Goal: Task Accomplishment & Management: Understand process/instructions

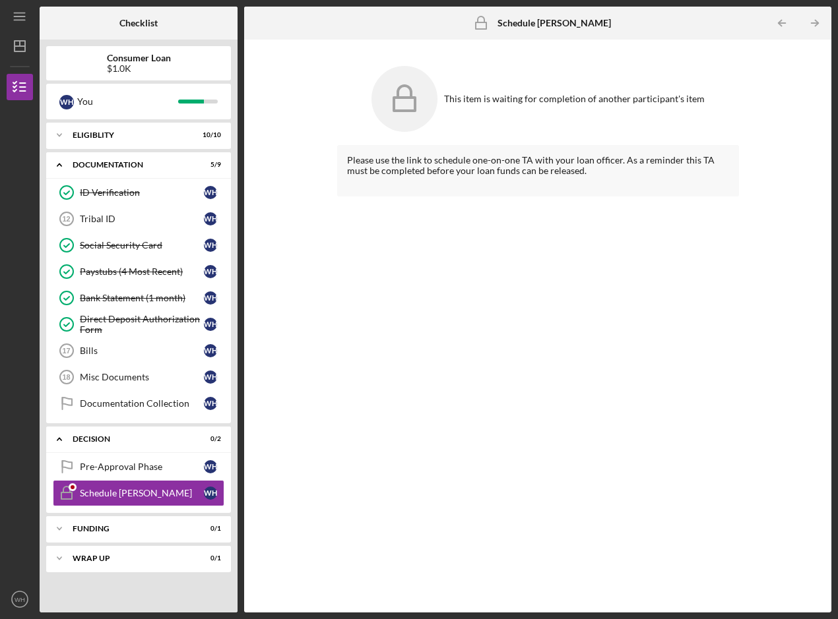
click at [478, 166] on div "Please use the link to schedule one-on-one TA with your loan officer. As a remi…" at bounding box center [538, 165] width 382 height 21
drag, startPoint x: 478, startPoint y: 166, endPoint x: 410, endPoint y: 81, distance: 108.4
click at [410, 81] on icon at bounding box center [404, 99] width 66 height 66
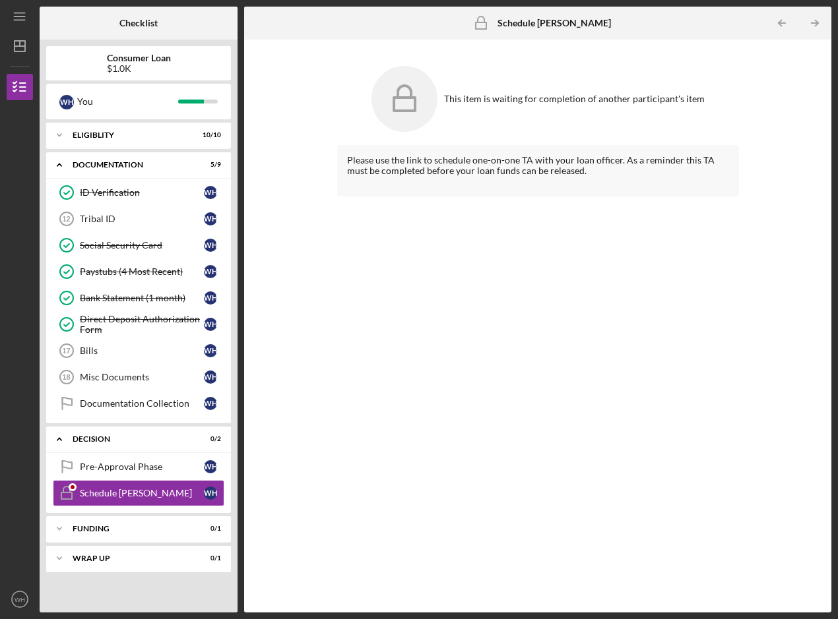
click at [410, 81] on icon at bounding box center [404, 99] width 66 height 66
click at [550, 103] on div "This item is waiting for completion of another participant's item" at bounding box center [574, 99] width 261 height 11
click at [543, 22] on b "Schedule [PERSON_NAME]" at bounding box center [553, 23] width 113 height 11
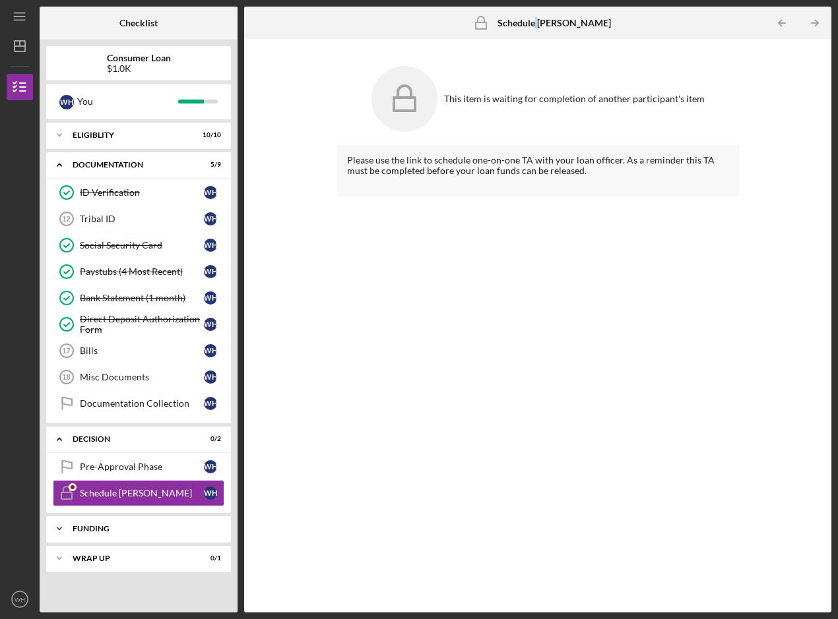
click at [105, 528] on div "Funding" at bounding box center [144, 529] width 142 height 8
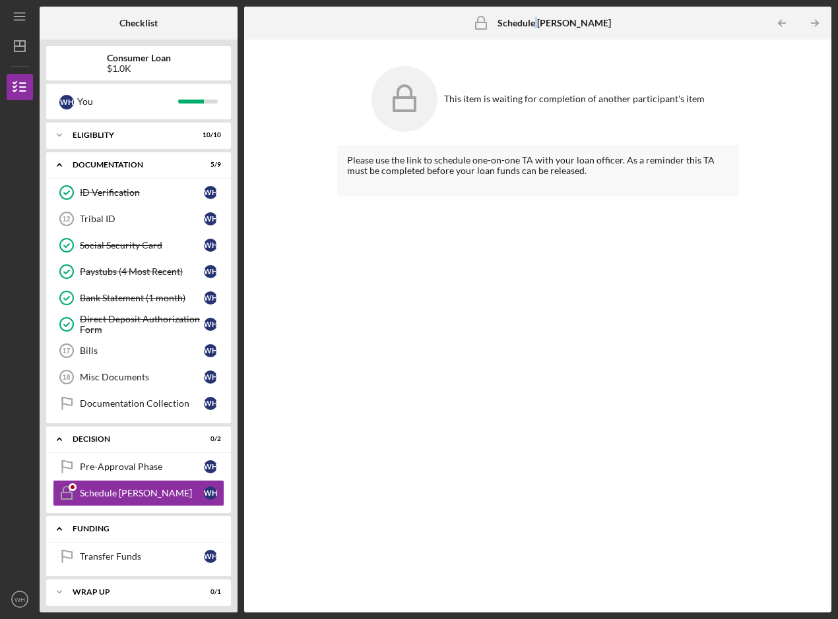
click at [86, 532] on div "Funding" at bounding box center [144, 529] width 142 height 8
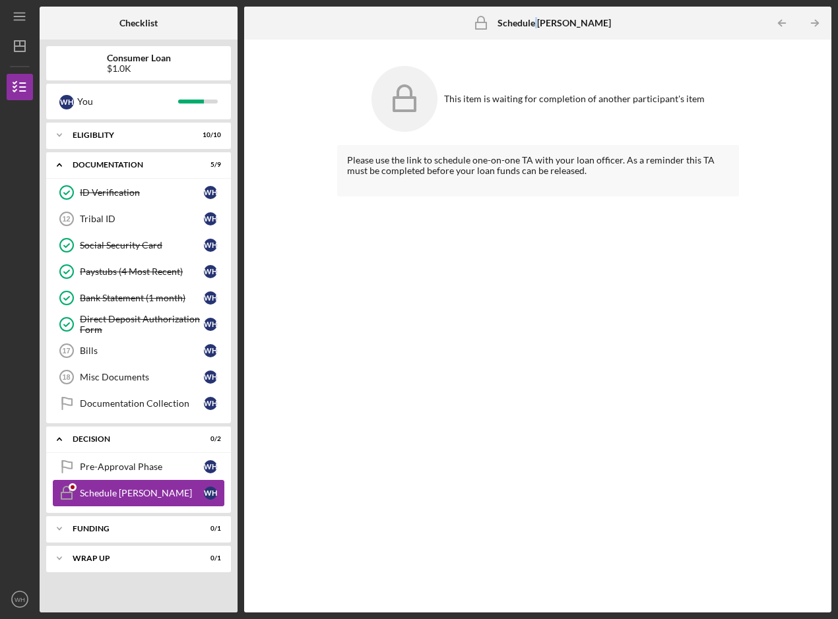
click at [112, 487] on link "Schedule [PERSON_NAME] [PERSON_NAME] [PERSON_NAME]" at bounding box center [139, 493] width 172 height 26
click at [78, 490] on icon "Schedule [PERSON_NAME]" at bounding box center [66, 493] width 33 height 33
click at [73, 489] on div at bounding box center [73, 488] width 8 height 8
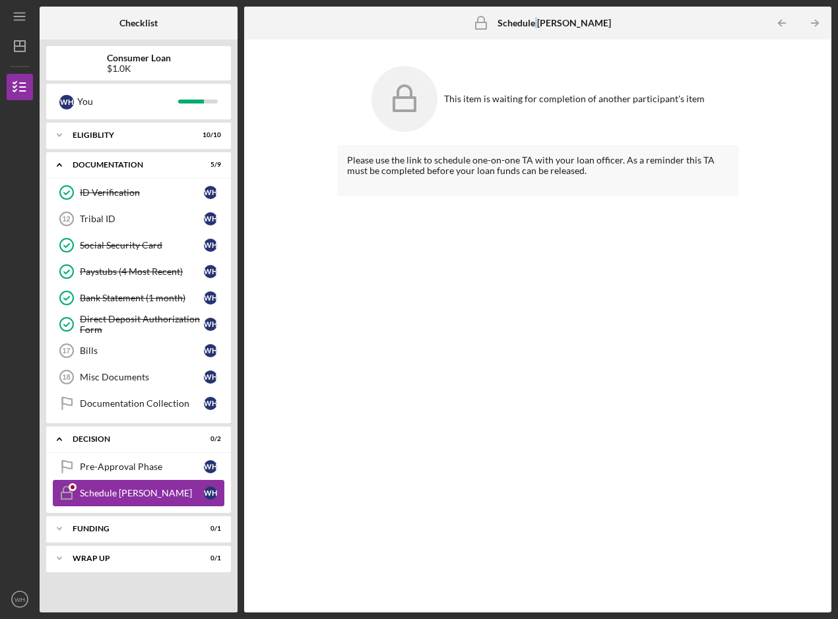
click at [73, 489] on div at bounding box center [73, 488] width 8 height 8
click at [201, 492] on div "Schedule [PERSON_NAME]" at bounding box center [142, 493] width 124 height 11
click at [207, 493] on div "W H" at bounding box center [210, 493] width 13 height 13
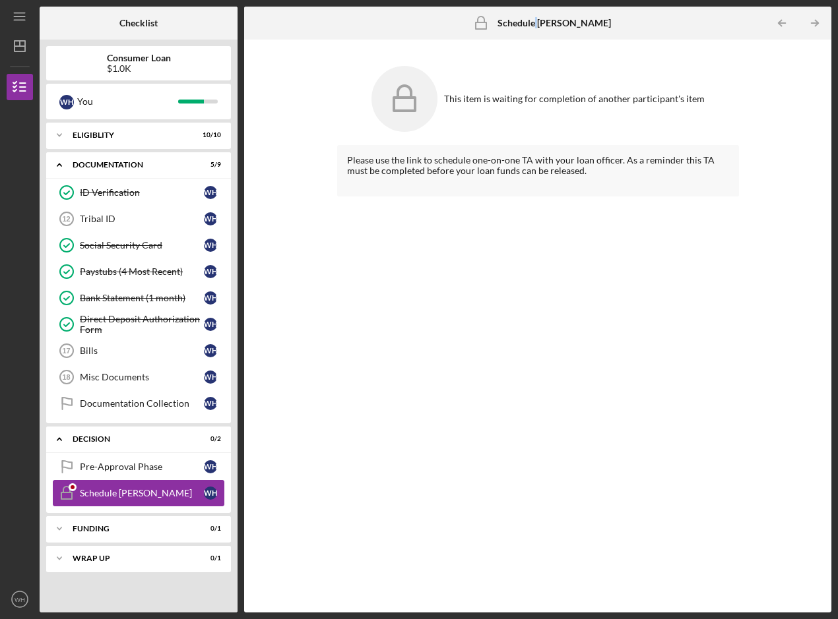
click at [168, 489] on div "Schedule [PERSON_NAME]" at bounding box center [142, 493] width 124 height 11
click at [167, 489] on div "Schedule [PERSON_NAME]" at bounding box center [142, 493] width 124 height 11
click at [109, 493] on div "Schedule [PERSON_NAME]" at bounding box center [142, 493] width 124 height 11
click at [415, 104] on rect at bounding box center [404, 104] width 21 height 13
